Goal: Task Accomplishment & Management: Manage account settings

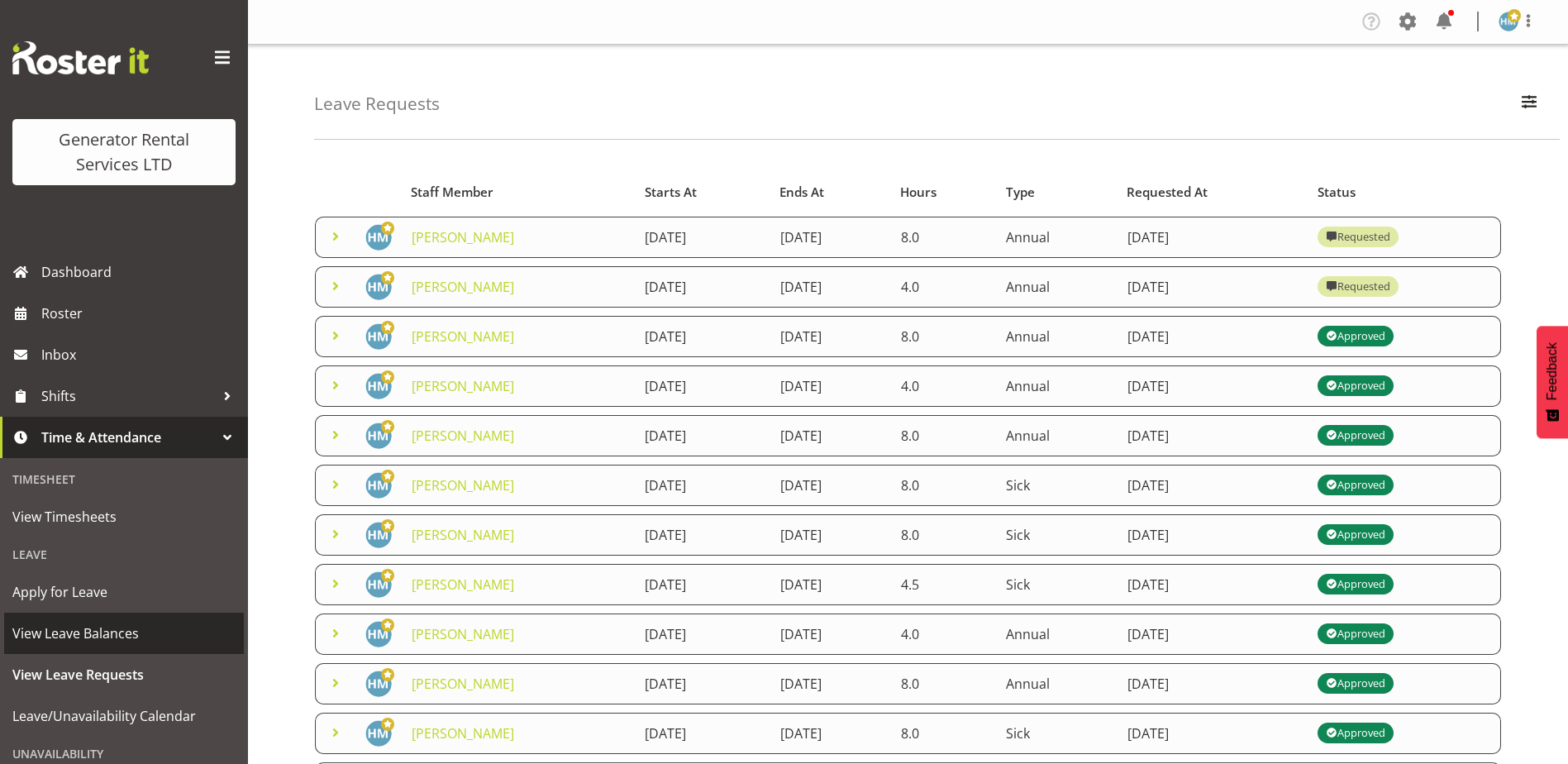
click at [94, 632] on span "View Leave Balances" at bounding box center [123, 633] width 223 height 25
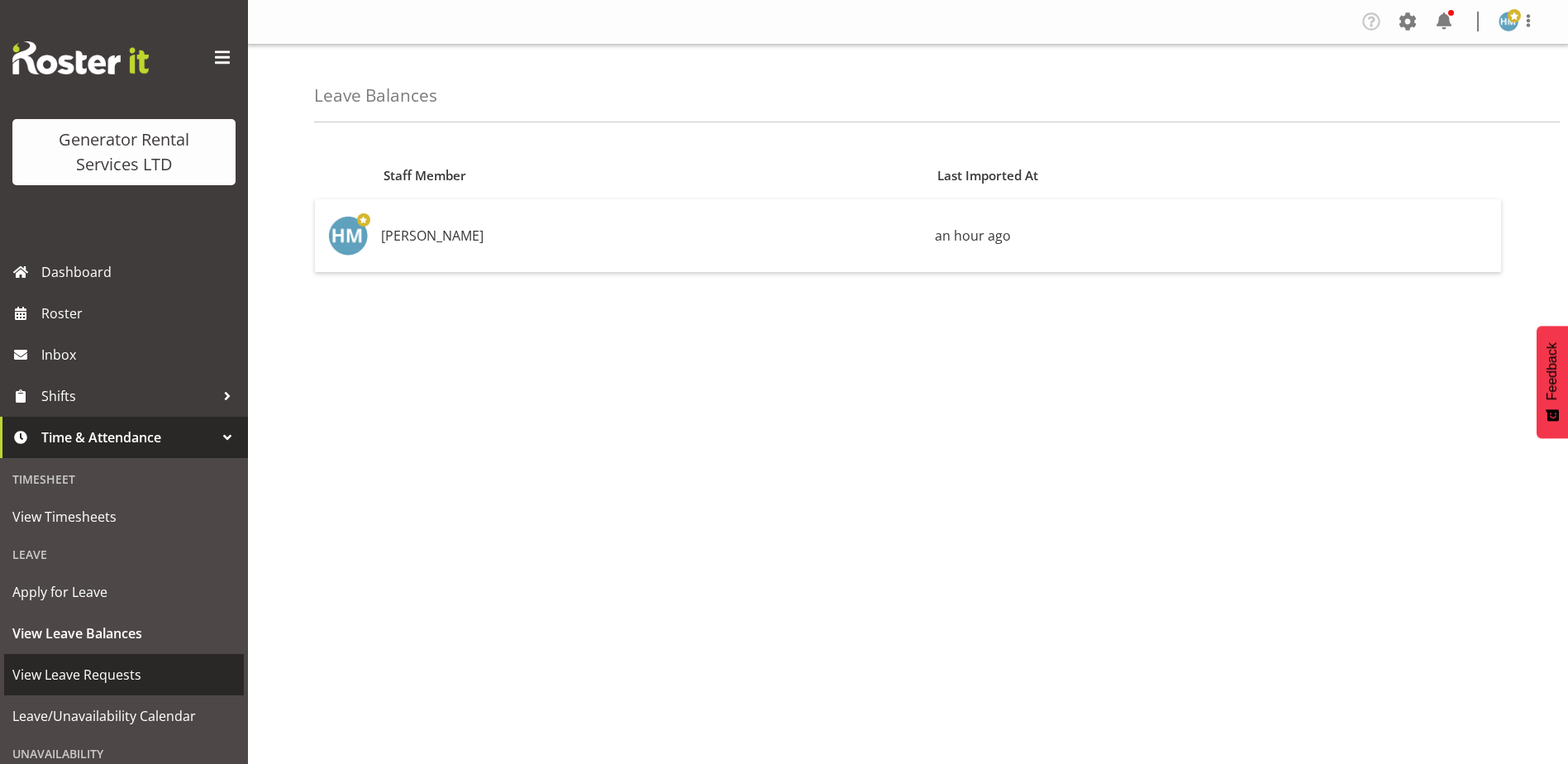
click at [113, 676] on span "View Leave Requests" at bounding box center [123, 675] width 223 height 25
